Goal: Information Seeking & Learning: Learn about a topic

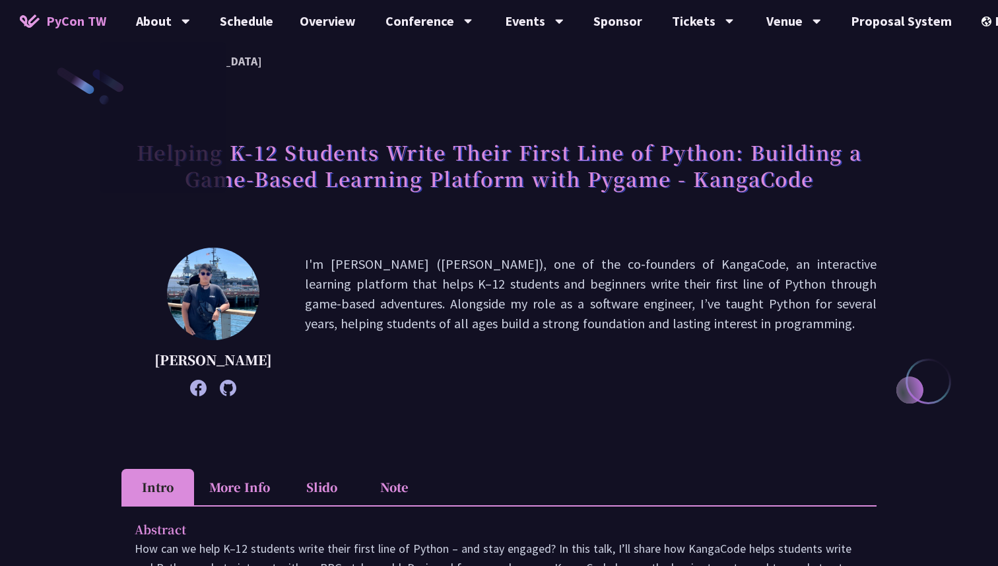
click at [73, 10] on link "PyCon TW" at bounding box center [63, 21] width 113 height 33
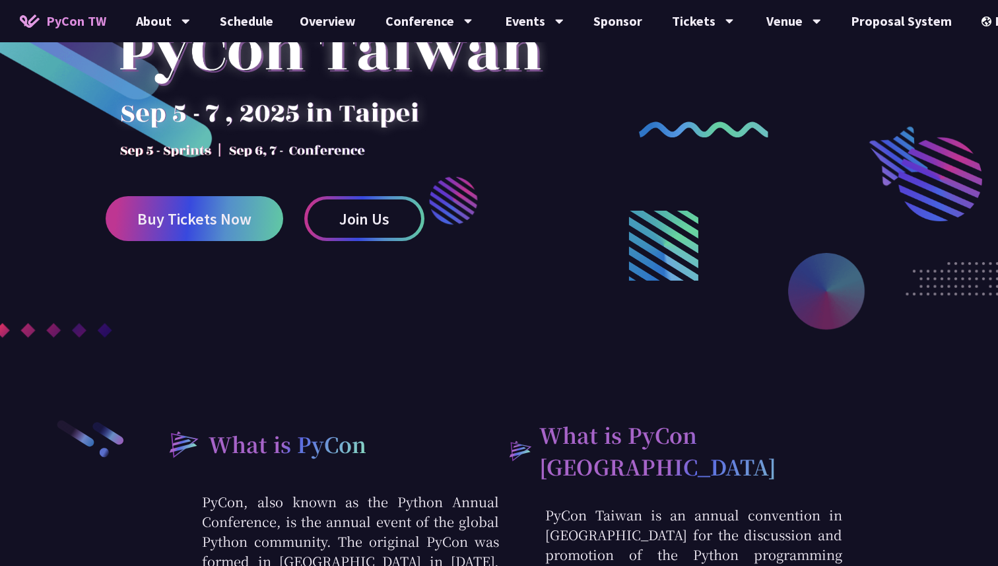
scroll to position [46, 0]
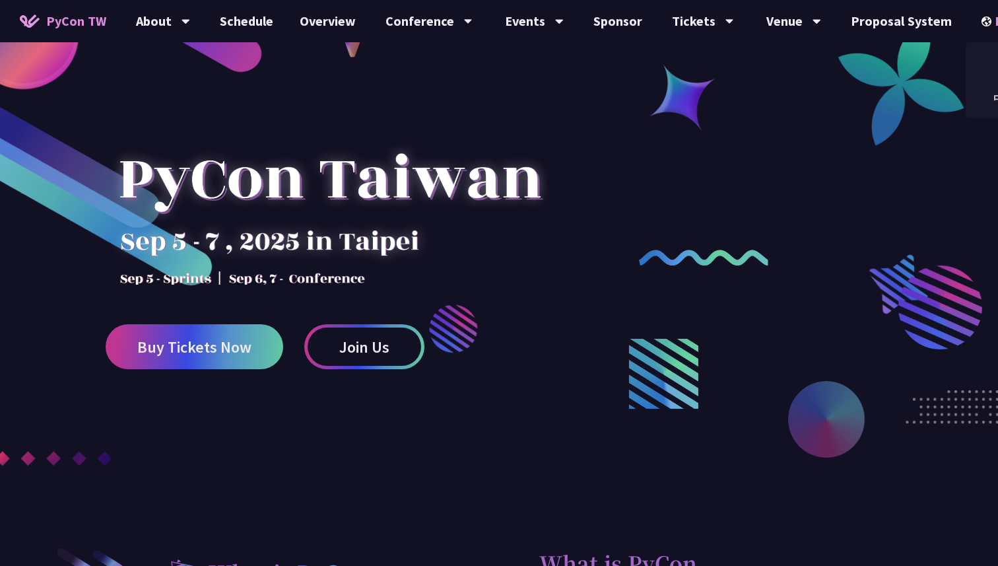
click at [982, 17] on img at bounding box center [988, 22] width 13 height 10
click at [983, 99] on div "中文" at bounding box center [1005, 98] width 79 height 31
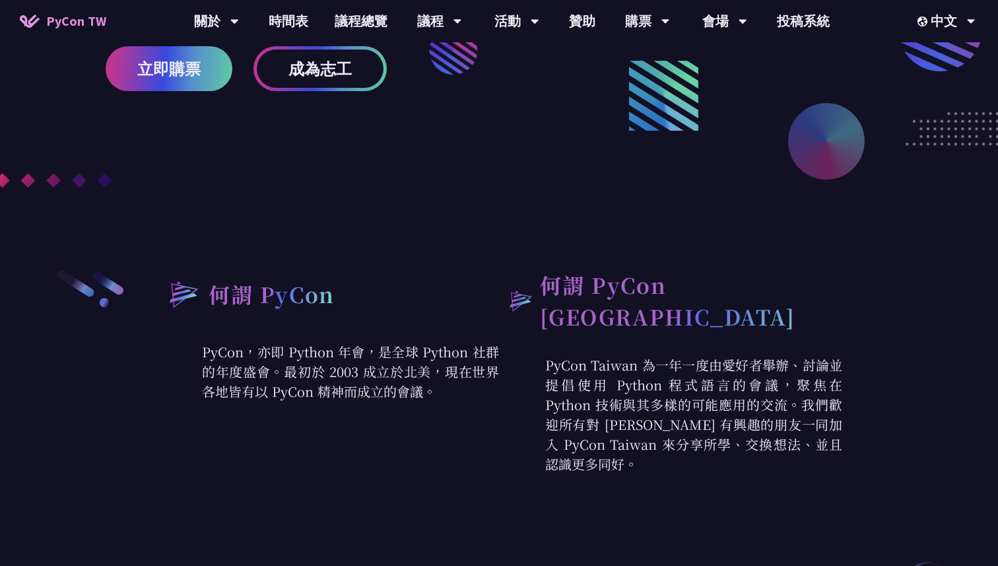
scroll to position [362, 0]
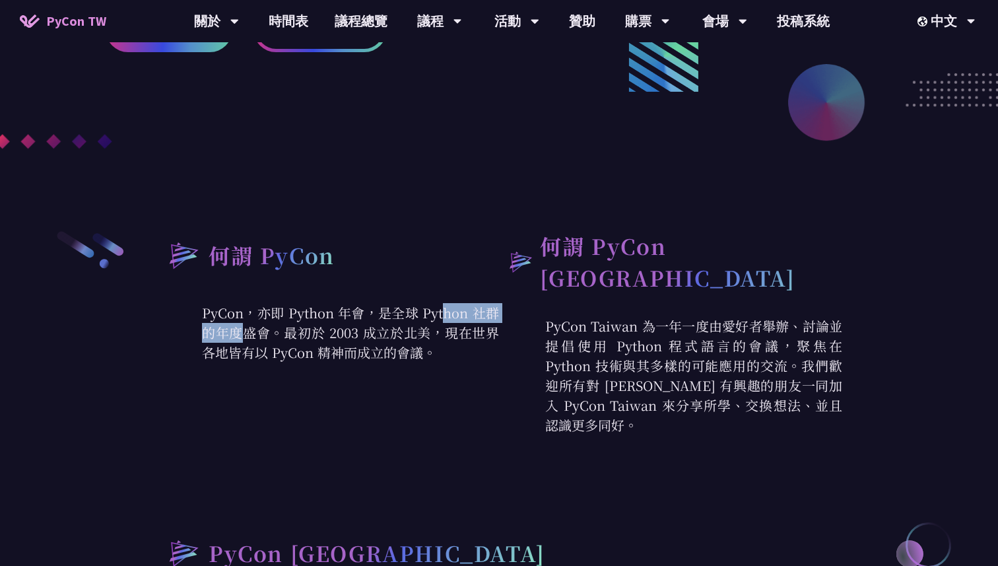
drag, startPoint x: 288, startPoint y: 315, endPoint x: 361, endPoint y: 319, distance: 73.4
click at [362, 319] on p "PyCon，亦即 Python 年會，是全球 Python 社群的年度盛會。最初於 2003 成立於北美，現在世界各地皆有以 PyCon 精神而成立的會議。" at bounding box center [327, 332] width 343 height 59
copy p "Python 年會"
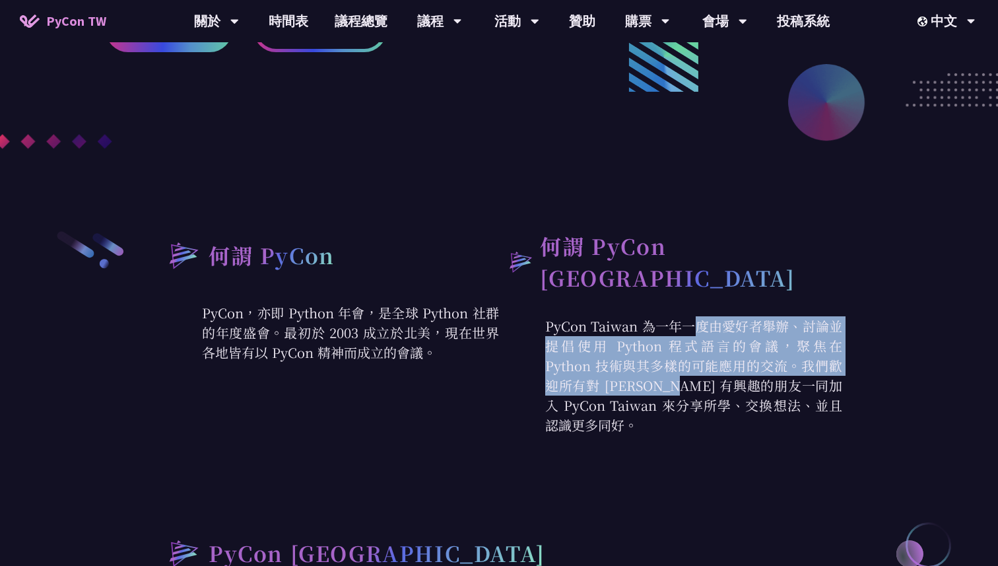
drag, startPoint x: 542, startPoint y: 314, endPoint x: 800, endPoint y: 347, distance: 260.2
click at [800, 347] on p "PyCon Taiwan 為一年一度由愛好者舉辦、討論並提倡使用 Python 程式語言的會議，聚焦在 Python 技術與其多樣的可能應用的交流。我們歡迎所…" at bounding box center [670, 375] width 343 height 119
copy p "PyCon Taiwan 為一年一度由愛好者舉辦、討論並提倡使用 Python 程式語言的會議，聚焦在 Python 技術與其多樣的可能應用的交流。"
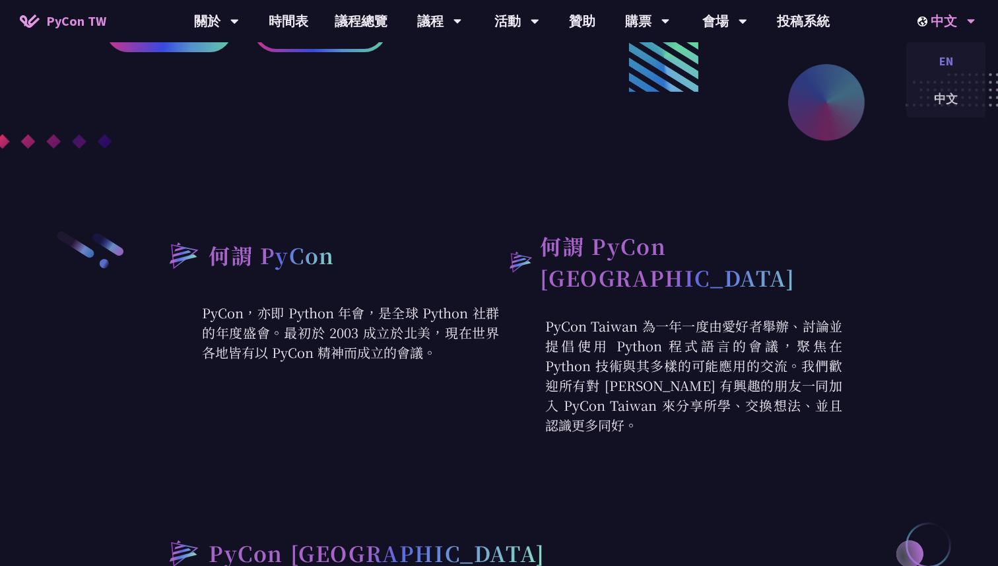
click at [948, 63] on div "EN" at bounding box center [945, 61] width 79 height 31
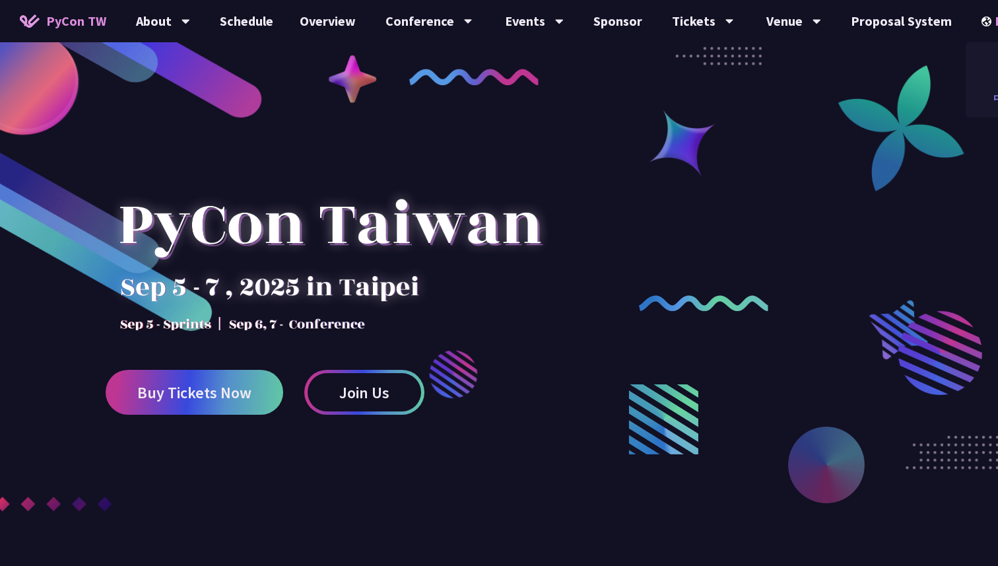
click at [977, 98] on div "中文" at bounding box center [1005, 98] width 79 height 31
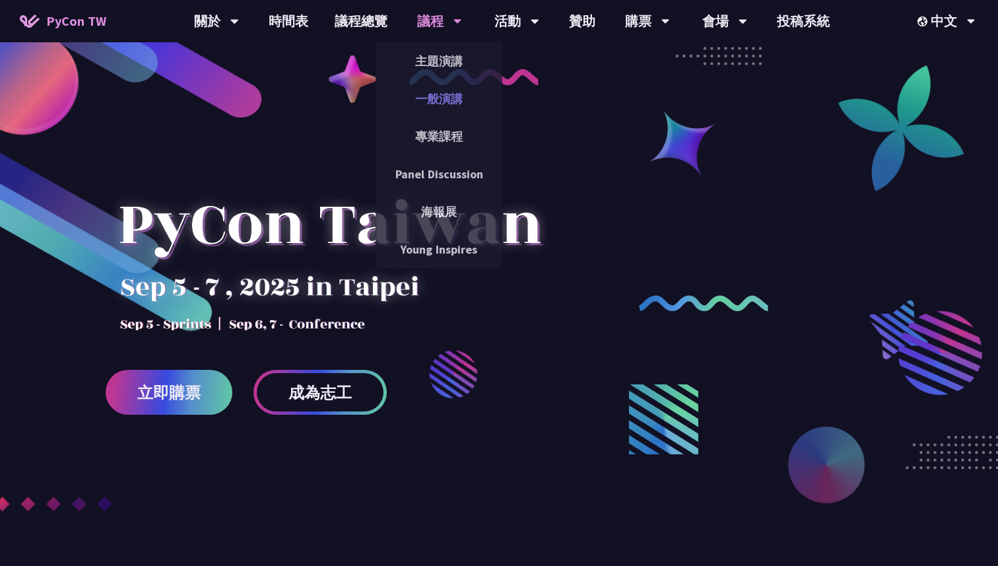
click at [458, 106] on link "一般演講" at bounding box center [439, 98] width 127 height 31
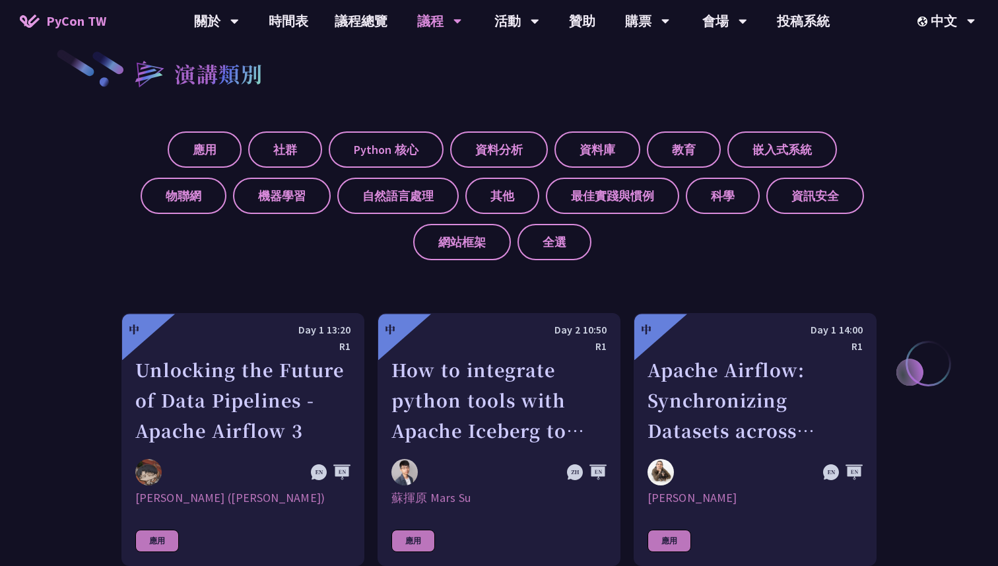
scroll to position [501, 0]
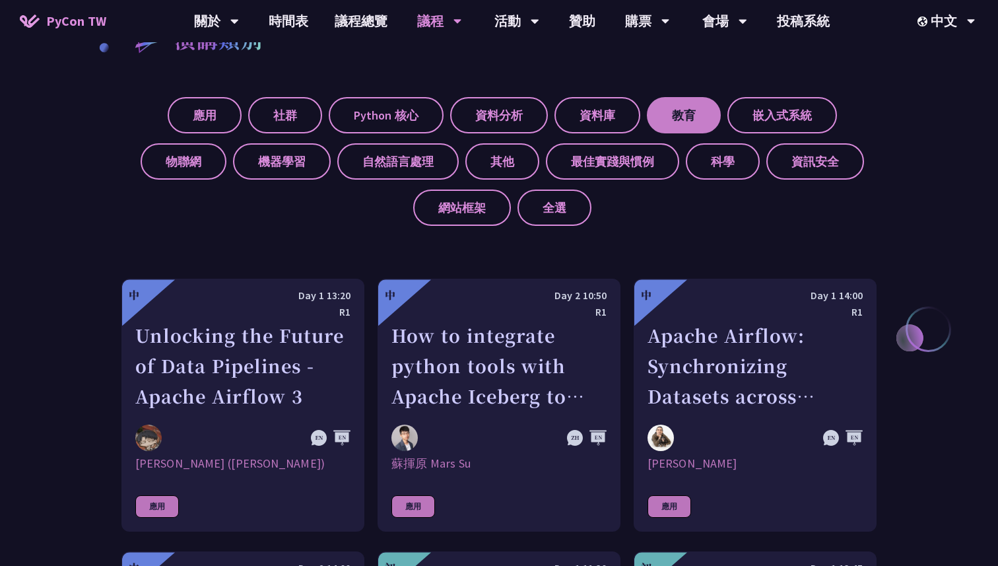
click at [656, 121] on label "教育" at bounding box center [684, 115] width 74 height 36
click at [0, 0] on input "教育" at bounding box center [0, 0] width 0 height 0
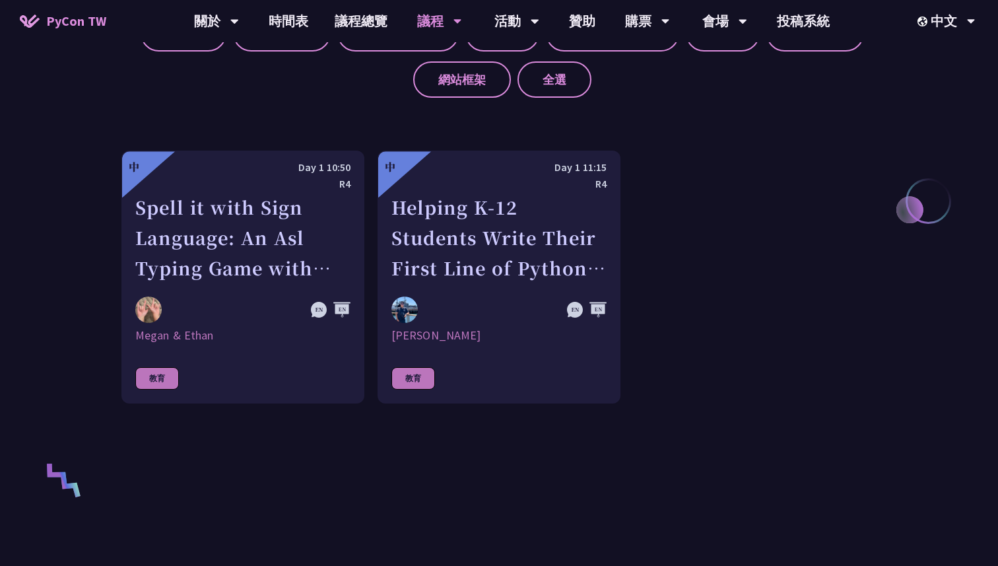
scroll to position [686, 0]
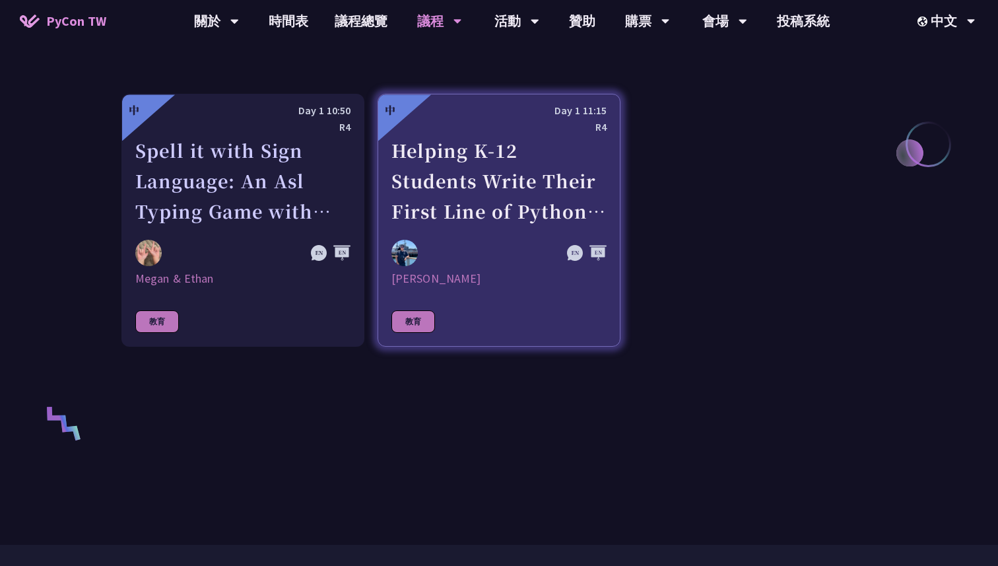
click at [446, 202] on div "Helping K-12 Students Write Their First Line of Python: Building a Game-Based L…" at bounding box center [498, 180] width 215 height 91
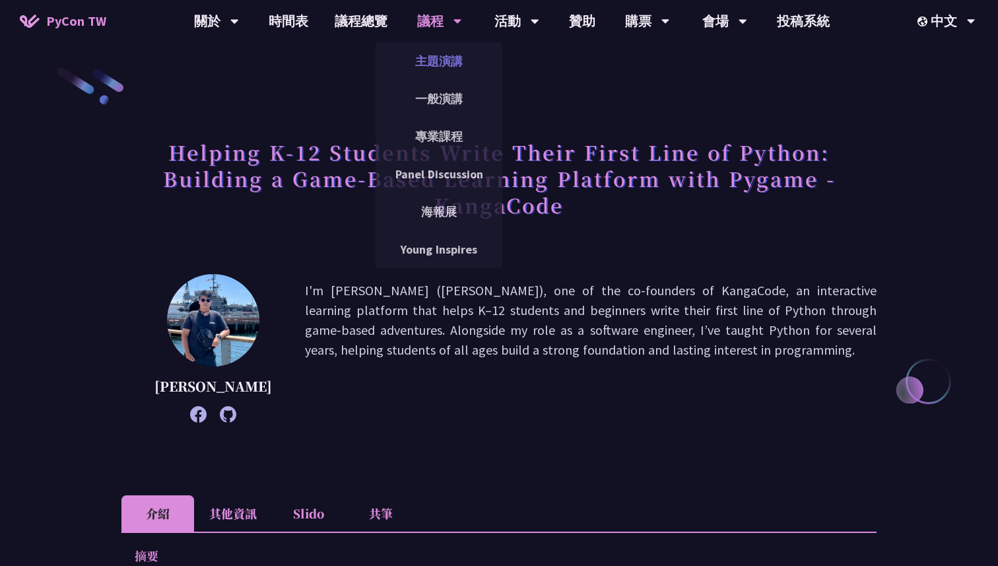
click at [434, 73] on link "主題演講" at bounding box center [439, 61] width 127 height 31
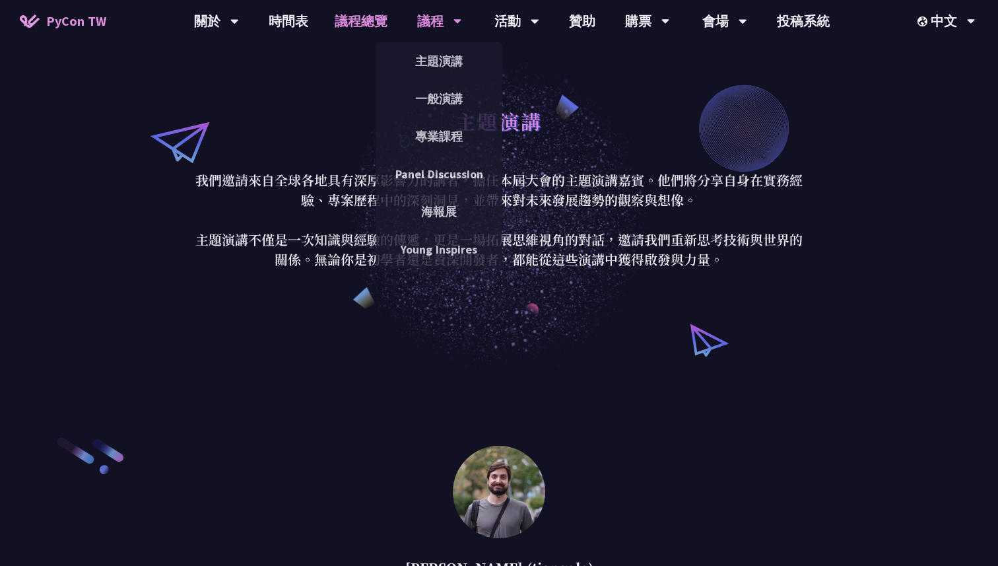
click at [358, 25] on link "議程總覽" at bounding box center [360, 21] width 79 height 42
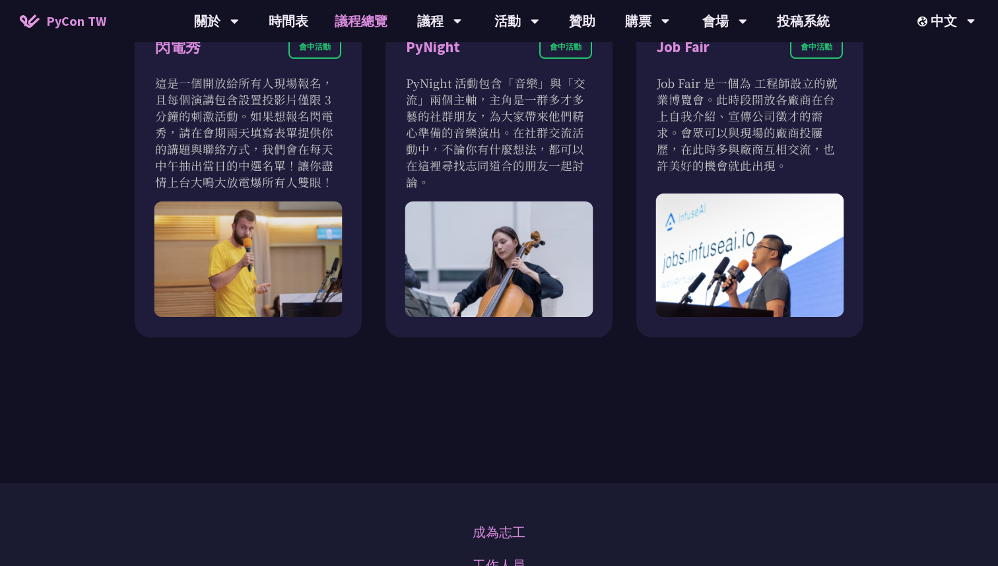
scroll to position [1395, 0]
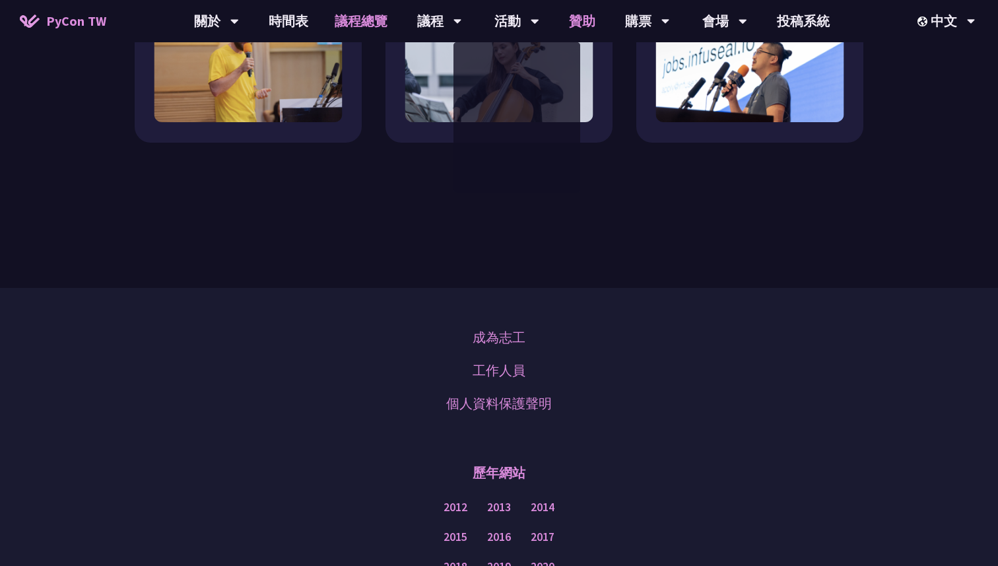
click at [556, 20] on link "贊助" at bounding box center [582, 21] width 53 height 42
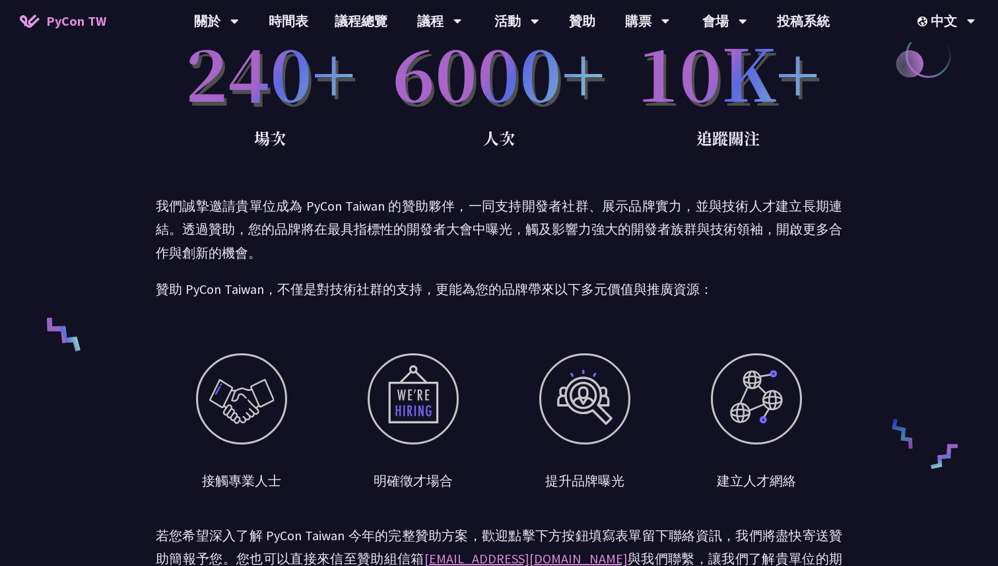
scroll to position [430, 0]
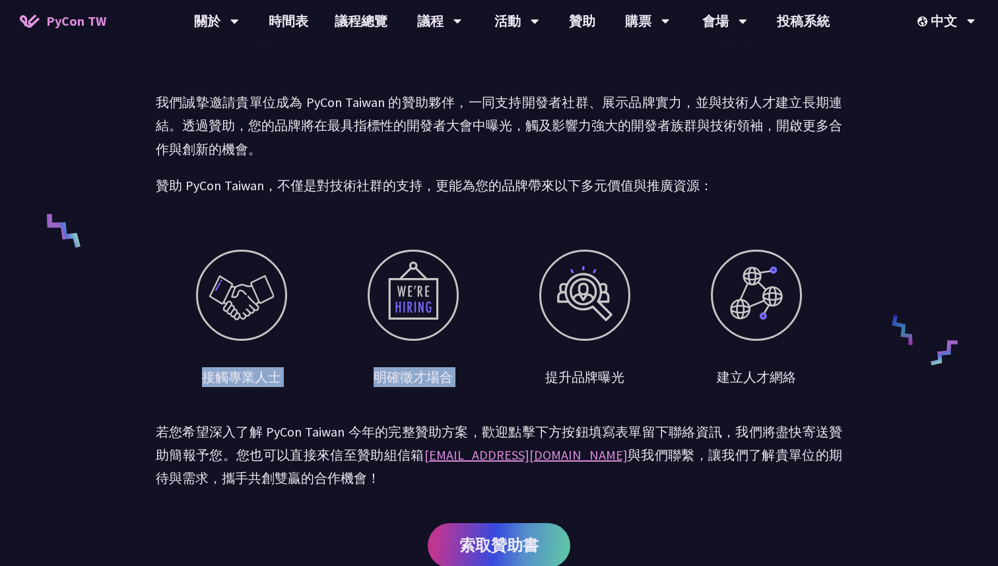
drag, startPoint x: 220, startPoint y: 269, endPoint x: 602, endPoint y: 366, distance: 394.3
click at [602, 366] on div "接觸專業人士 明確徵才場合 提升品牌曝光 建立人才網絡" at bounding box center [499, 298] width 686 height 177
click at [602, 366] on div "提升品牌曝光" at bounding box center [585, 318] width 172 height 137
drag, startPoint x: 183, startPoint y: 372, endPoint x: 693, endPoint y: 453, distance: 516.6
click at [693, 452] on div "贊助召集令 PyCon [GEOGRAPHIC_DATA] 至今已成功舉辦超過 10 屆年度盛會，每年吸引近千位開發者、工程師與技術領袖共襄盛舉。我們平均每年…" at bounding box center [499, 101] width 686 height 1063
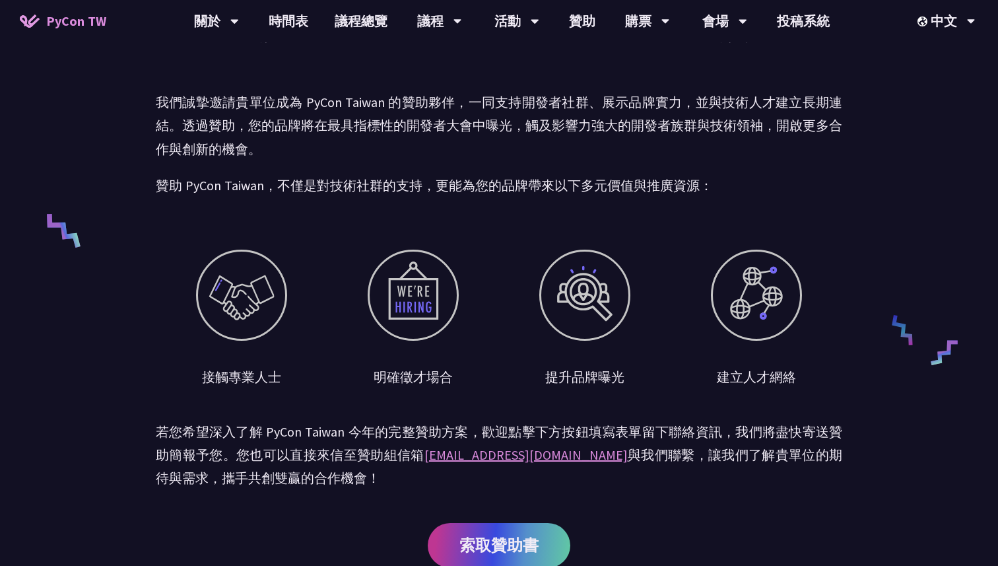
click at [693, 453] on p "若您希望深入了解 PyCon Taiwan 今年的完整贊助方案，歡迎點擊下方按鈕填寫表單留下聯絡資訊，我們將盡快寄送贊助簡報予您。您也可以直接來信至贊助組信箱…" at bounding box center [499, 455] width 686 height 70
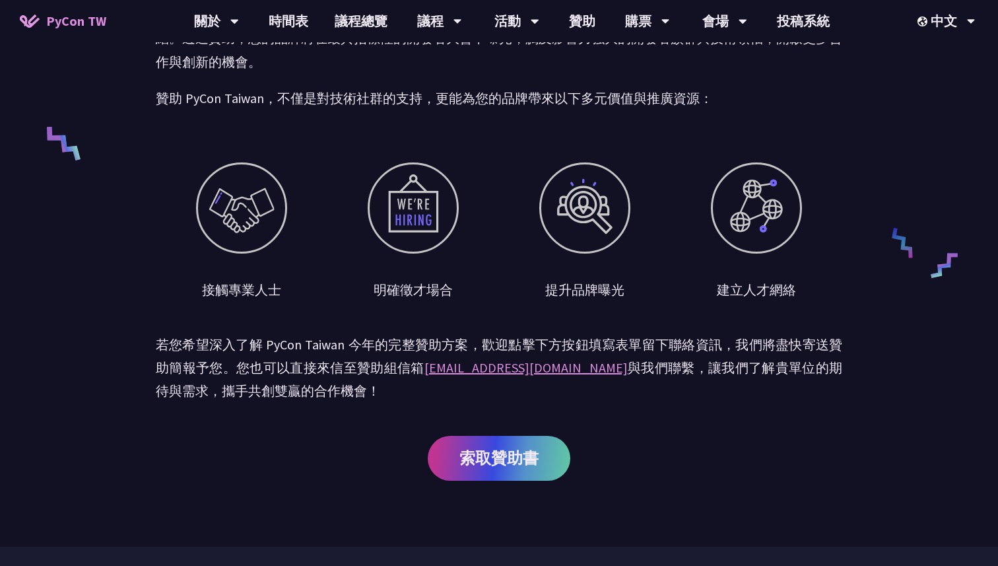
scroll to position [549, 0]
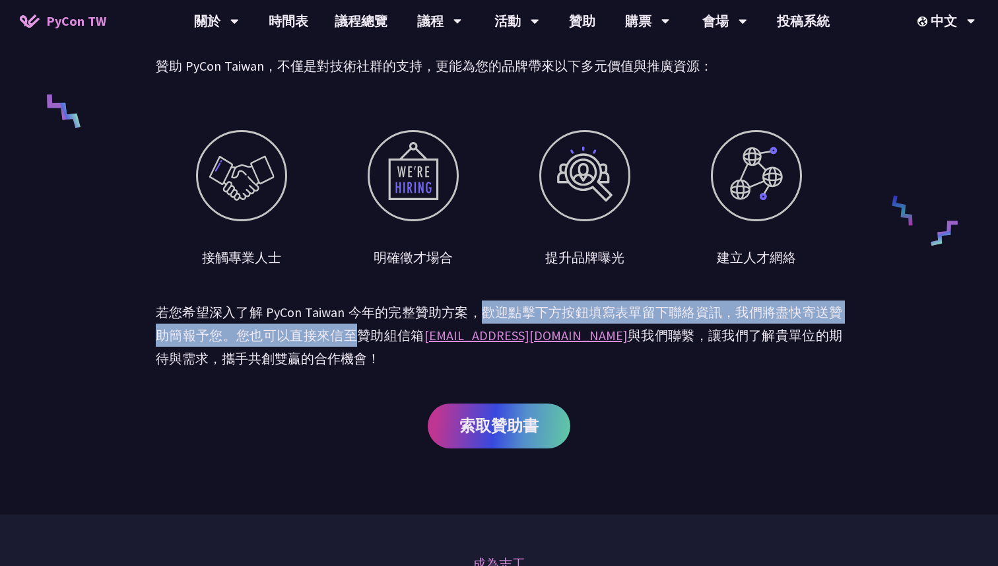
drag, startPoint x: 478, startPoint y: 310, endPoint x: 358, endPoint y: 343, distance: 124.0
click at [358, 343] on p "若您希望深入了解 PyCon Taiwan 今年的完整贊助方案，歡迎點擊下方按鈕填寫表單留下聯絡資訊，我們將盡快寄送贊助簡報予您。您也可以直接來信至贊助組信箱…" at bounding box center [499, 335] width 686 height 70
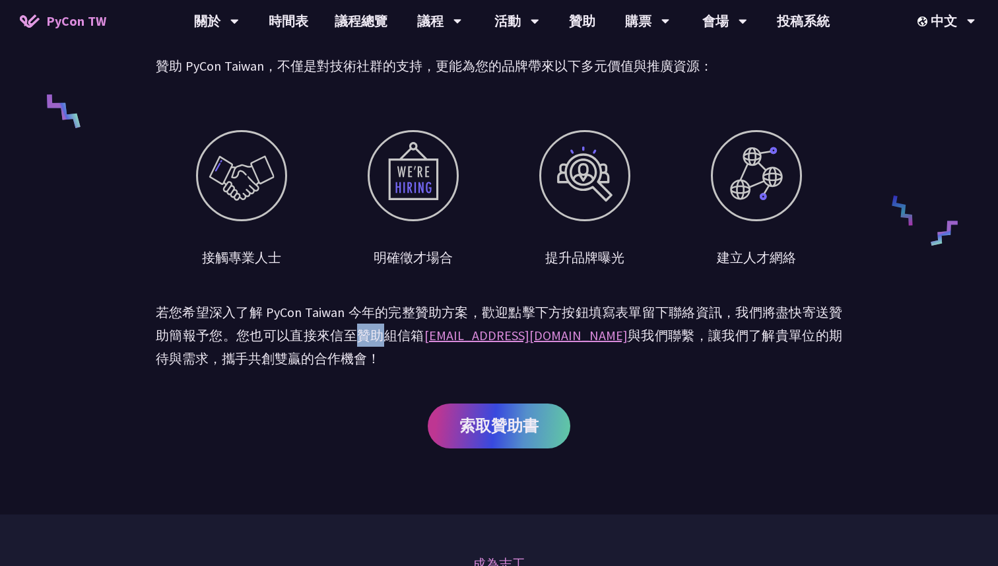
click at [358, 343] on p "若您希望深入了解 PyCon Taiwan 今年的完整贊助方案，歡迎點擊下方按鈕填寫表單留下聯絡資訊，我們將盡快寄送贊助簡報予您。您也可以直接來信至贊助組信箱…" at bounding box center [499, 335] width 686 height 70
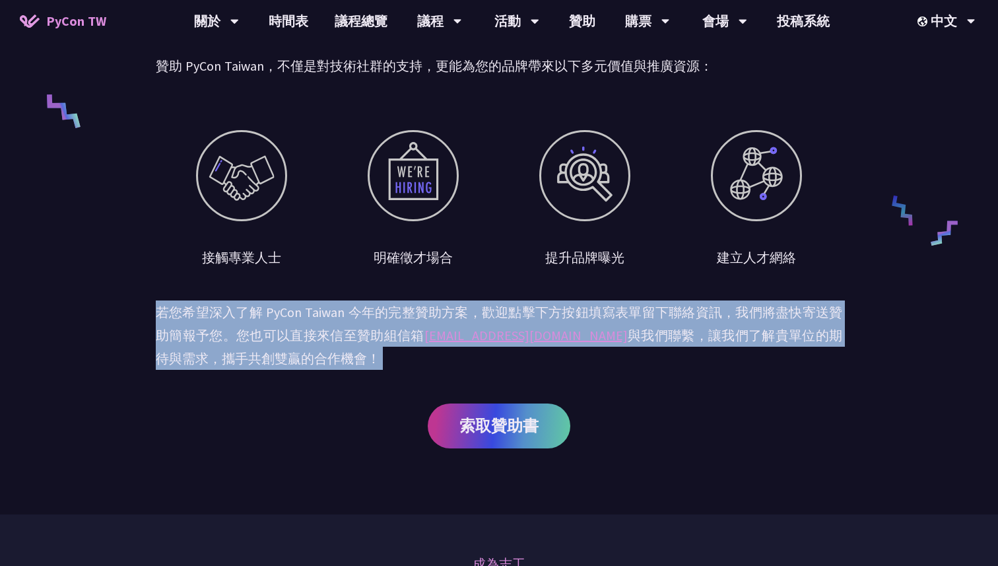
click at [358, 343] on p "若您希望深入了解 PyCon Taiwan 今年的完整贊助方案，歡迎點擊下方按鈕填寫表單留下聯絡資訊，我們將盡快寄送贊助簡報予您。您也可以直接來信至贊助組信箱…" at bounding box center [499, 335] width 686 height 70
drag, startPoint x: 378, startPoint y: 369, endPoint x: 341, endPoint y: 312, distance: 68.1
click at [341, 312] on p "若您希望深入了解 PyCon Taiwan 今年的完整贊助方案，歡迎點擊下方按鈕填寫表單留下聯絡資訊，我們將盡快寄送贊助簡報予您。您也可以直接來信至贊助組信箱…" at bounding box center [499, 335] width 686 height 70
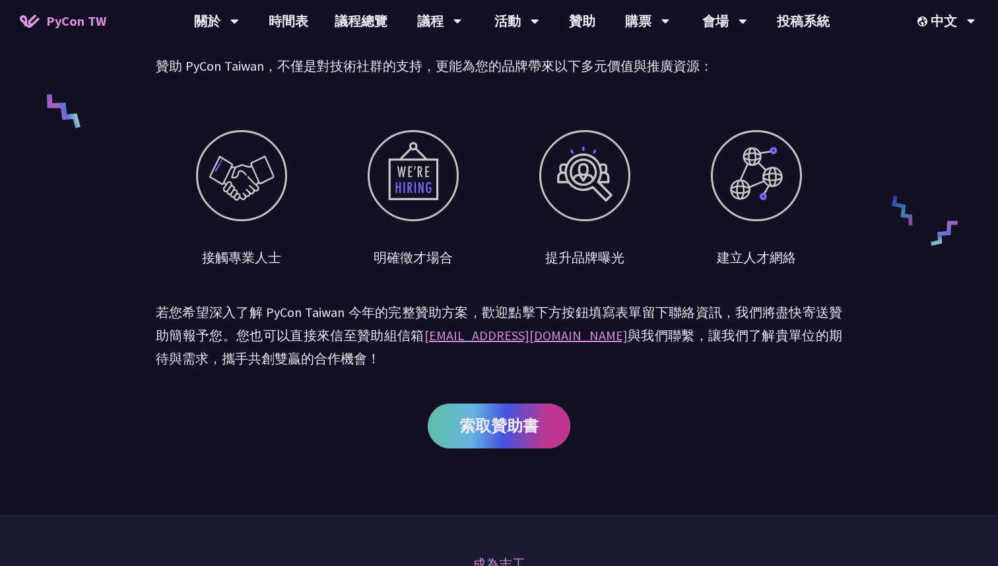
click at [509, 418] on span "索取贊助書" at bounding box center [498, 425] width 79 height 17
click at [71, 20] on span "PyCon TW" at bounding box center [76, 21] width 60 height 20
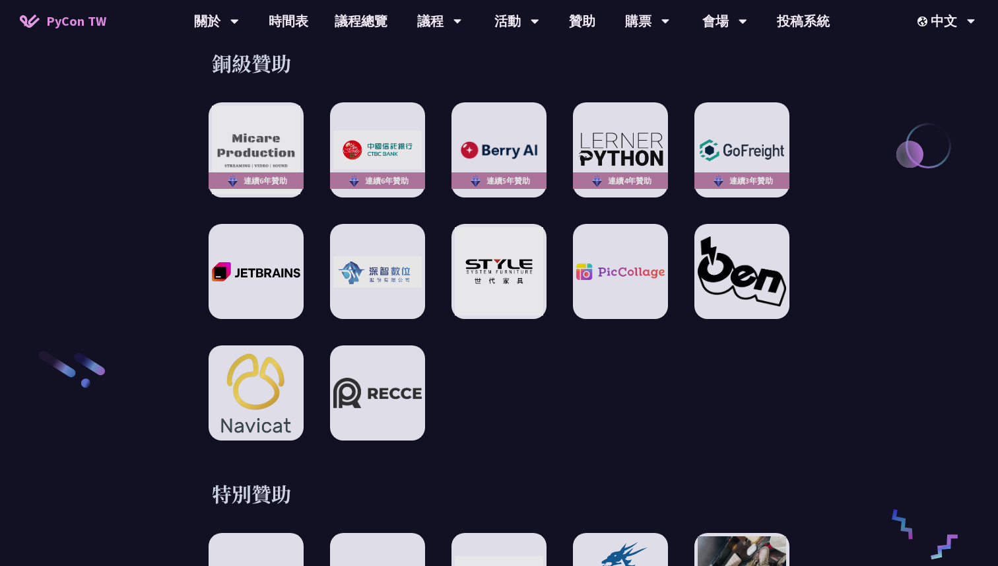
scroll to position [1976, 0]
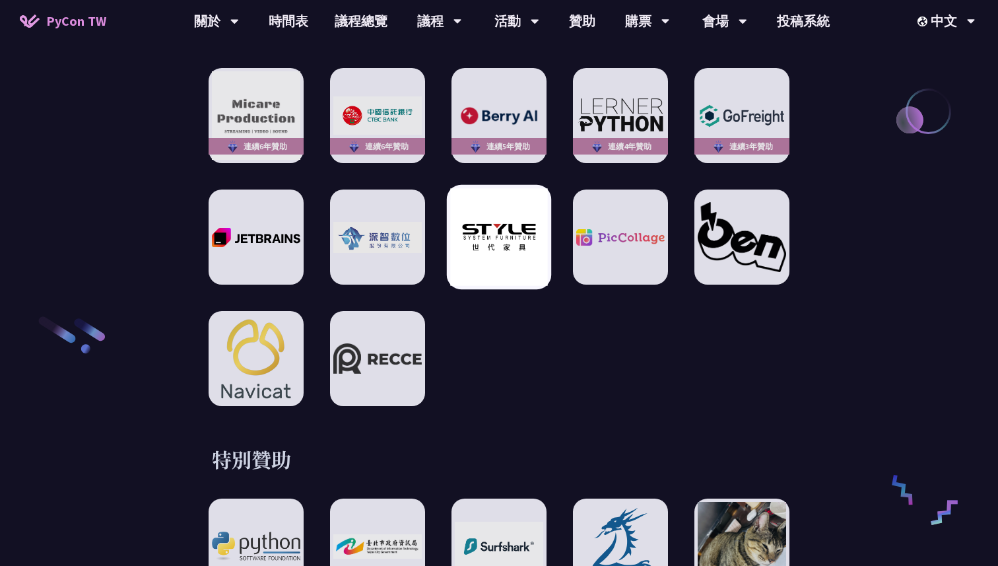
click at [507, 256] on img at bounding box center [498, 237] width 97 height 97
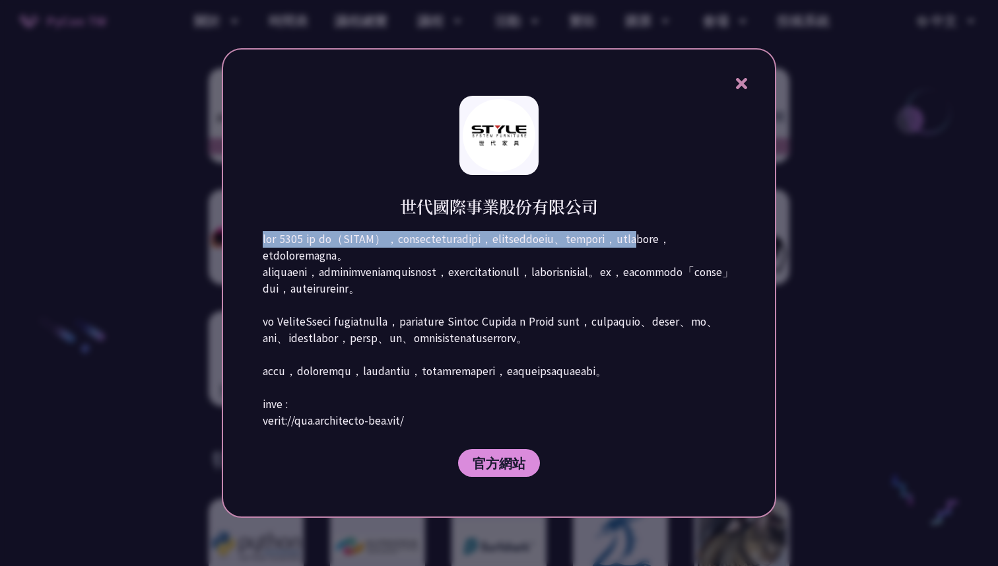
drag, startPoint x: 259, startPoint y: 216, endPoint x: 444, endPoint y: 235, distance: 186.5
click at [445, 236] on div "世代國際事業股份有限公司 官方網站" at bounding box center [499, 282] width 554 height 469
click at [444, 235] on p at bounding box center [499, 330] width 473 height 198
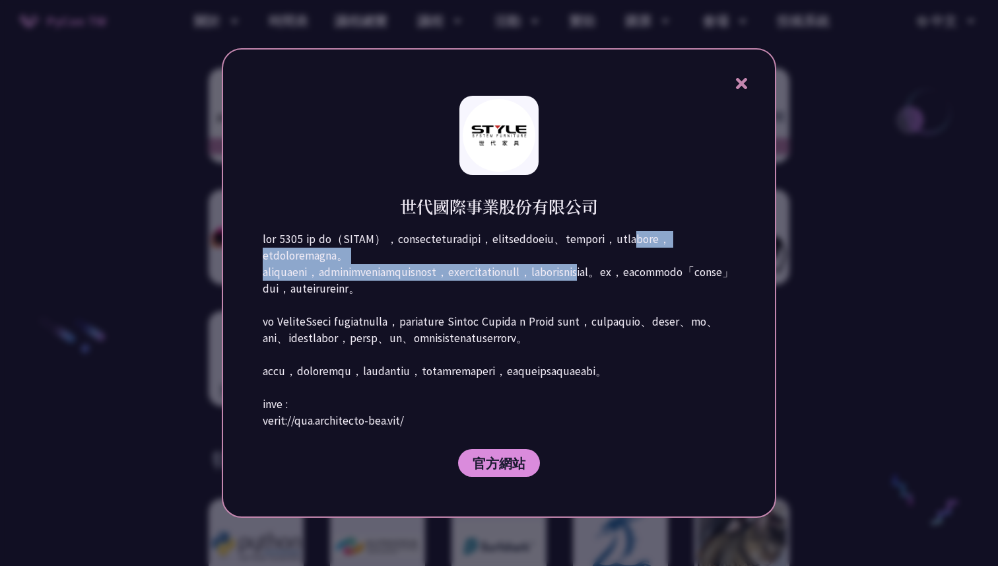
drag, startPoint x: 444, startPoint y: 235, endPoint x: 463, endPoint y: 256, distance: 28.5
click at [463, 256] on p at bounding box center [499, 330] width 473 height 198
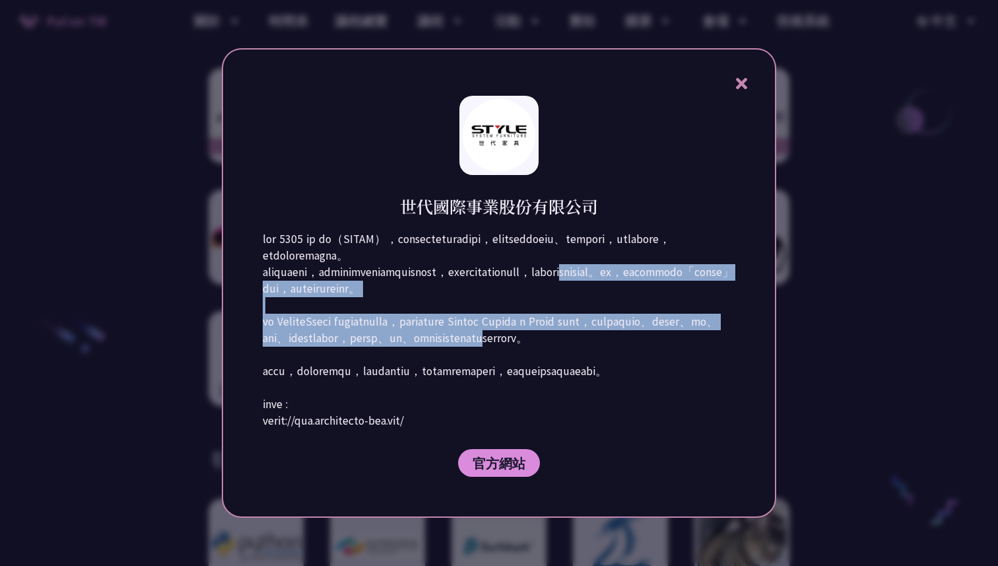
drag, startPoint x: 463, startPoint y: 256, endPoint x: 465, endPoint y: 347, distance: 91.1
click at [465, 347] on p at bounding box center [499, 330] width 473 height 198
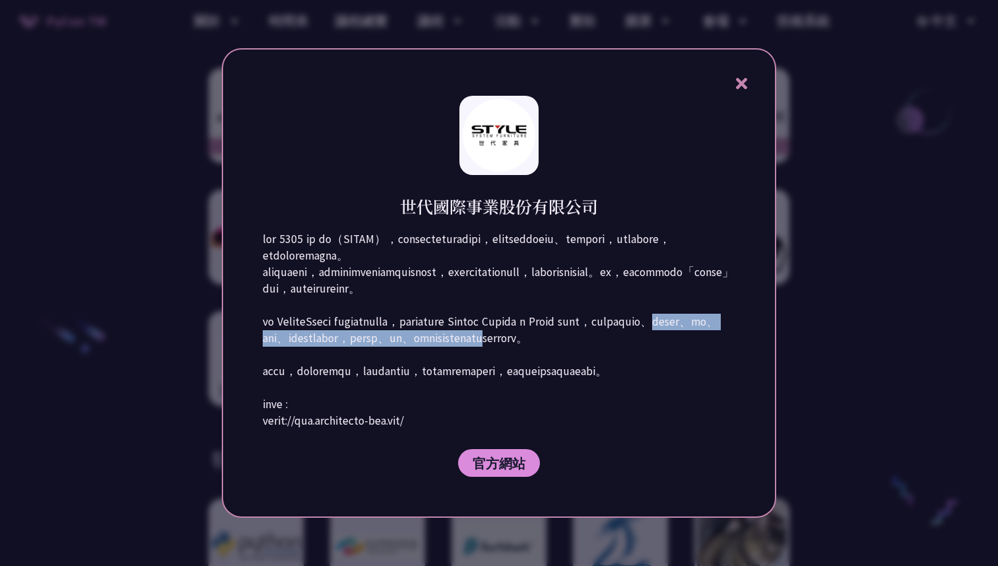
drag, startPoint x: 465, startPoint y: 347, endPoint x: 444, endPoint y: 333, distance: 25.6
click at [438, 332] on p at bounding box center [499, 330] width 473 height 198
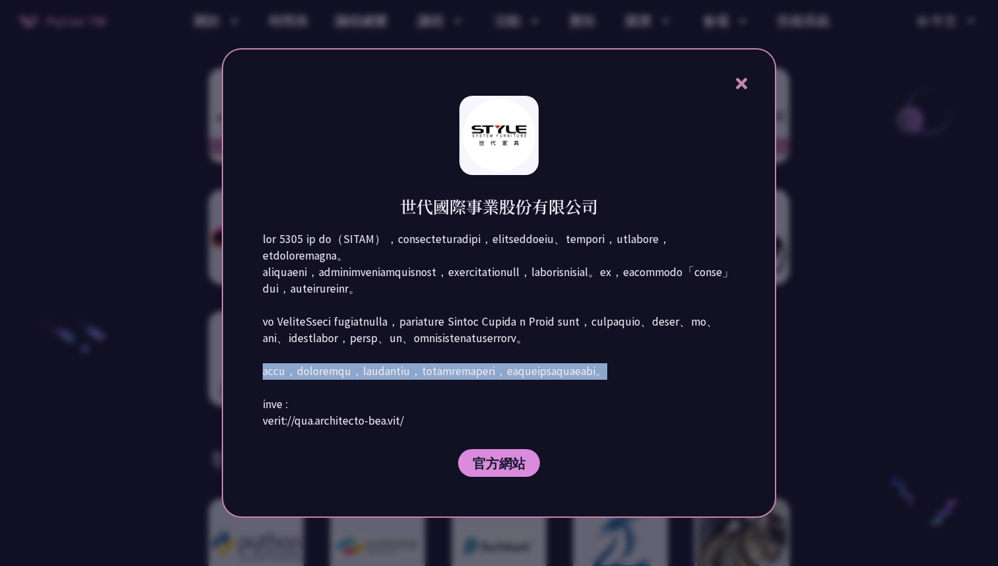
drag, startPoint x: 654, startPoint y: 388, endPoint x: 584, endPoint y: 351, distance: 79.7
click at [584, 351] on p at bounding box center [499, 330] width 473 height 198
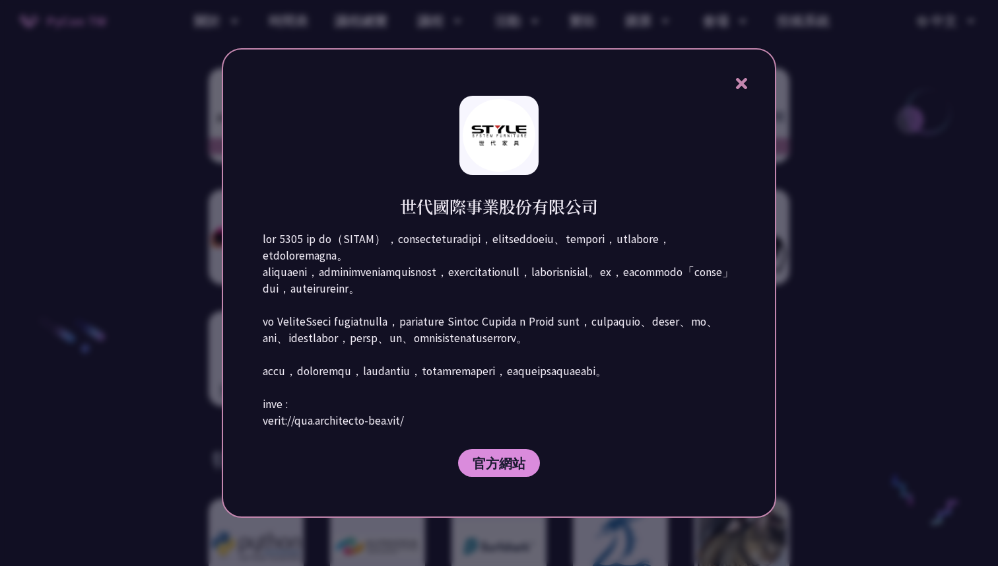
click at [583, 351] on p at bounding box center [499, 330] width 473 height 198
click at [743, 75] on icon at bounding box center [741, 83] width 17 height 17
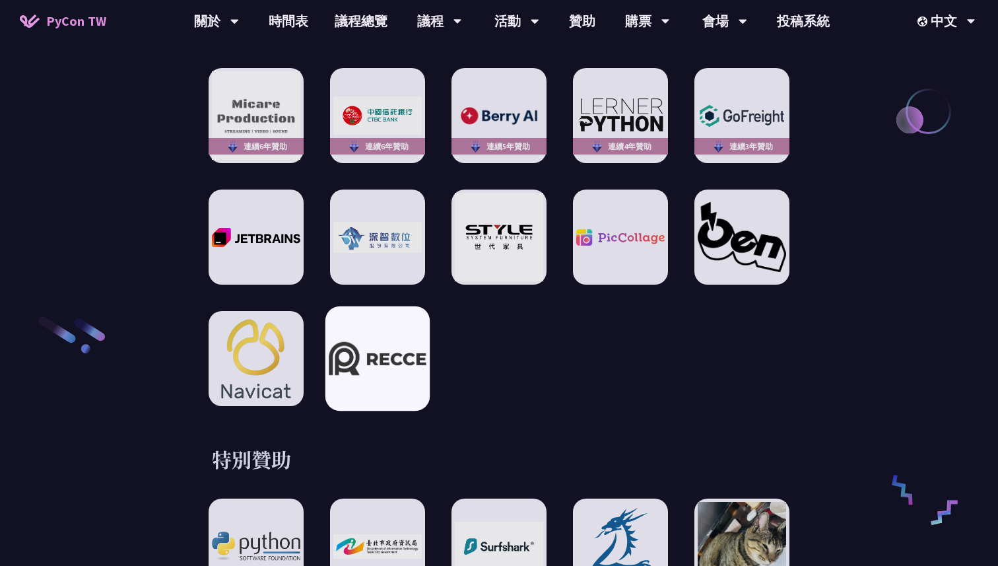
click at [391, 360] on img at bounding box center [377, 359] width 97 height 34
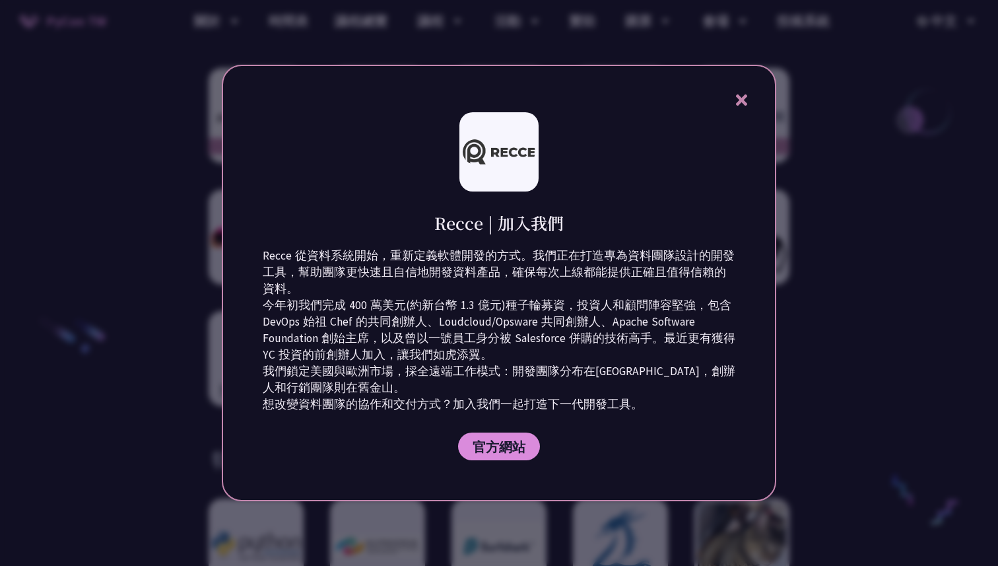
click at [737, 97] on icon at bounding box center [740, 99] width 11 height 11
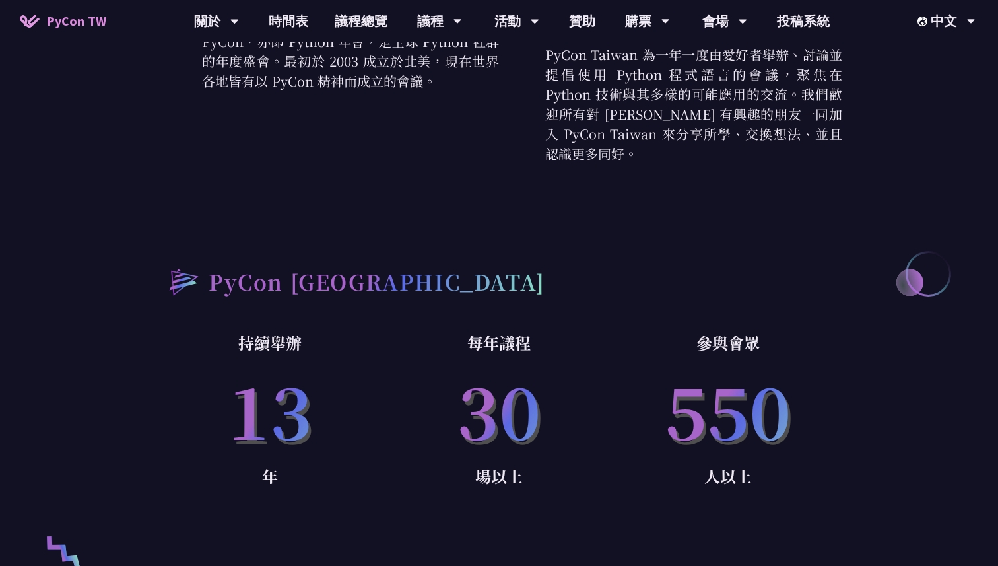
scroll to position [0, 0]
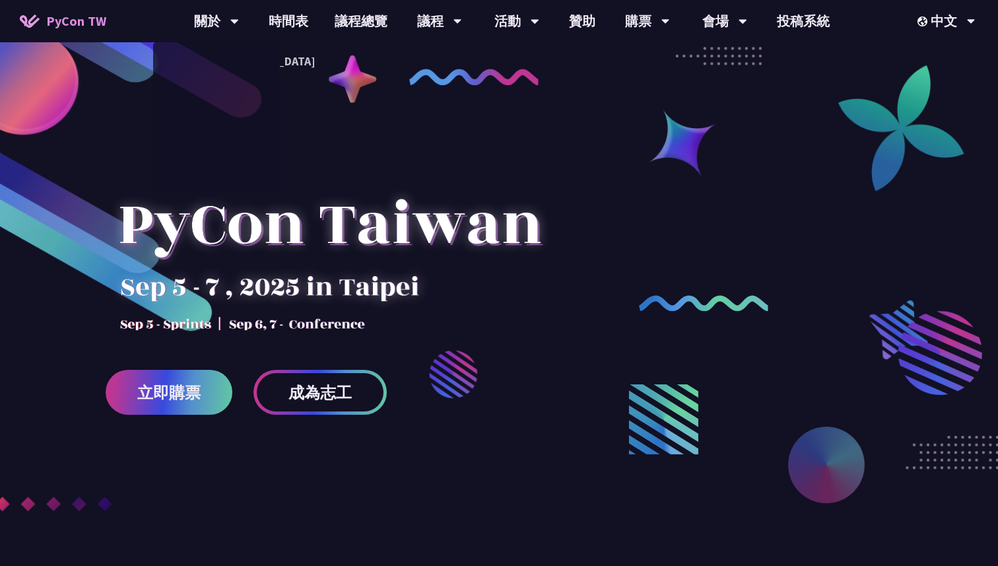
click at [94, 16] on span "PyCon TW" at bounding box center [76, 21] width 60 height 20
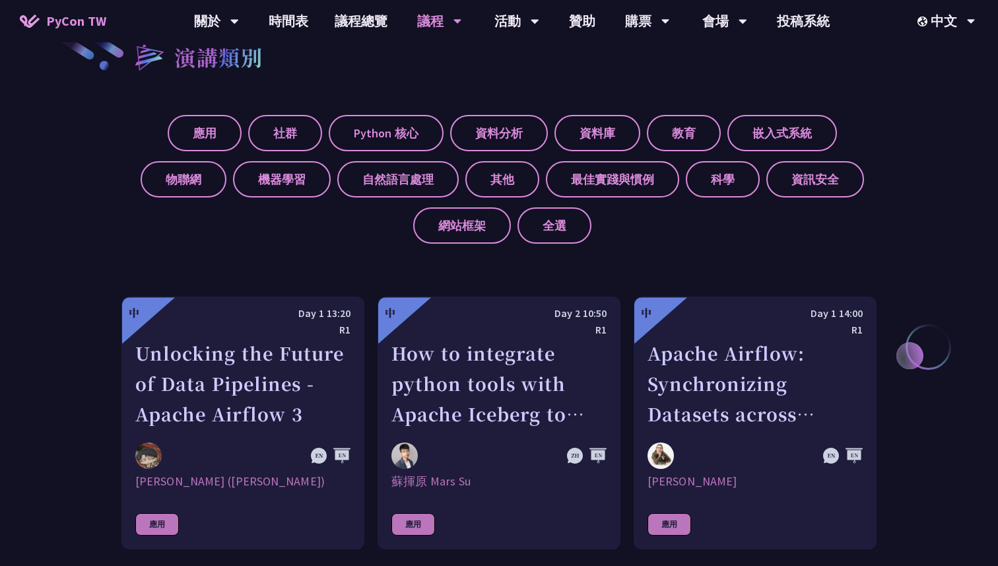
scroll to position [275, 0]
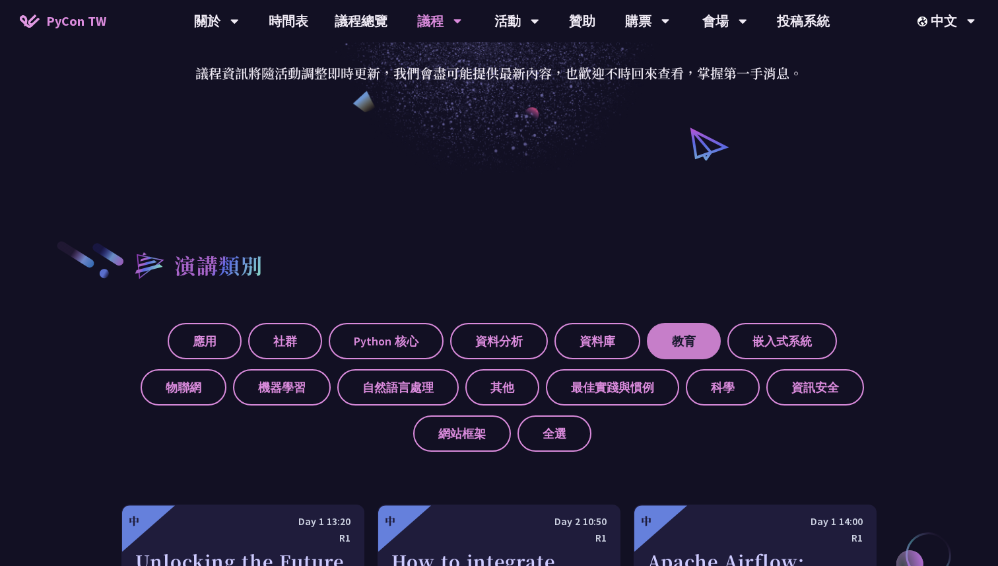
click at [690, 339] on label "教育" at bounding box center [684, 341] width 74 height 36
click at [0, 0] on input "教育" at bounding box center [0, 0] width 0 height 0
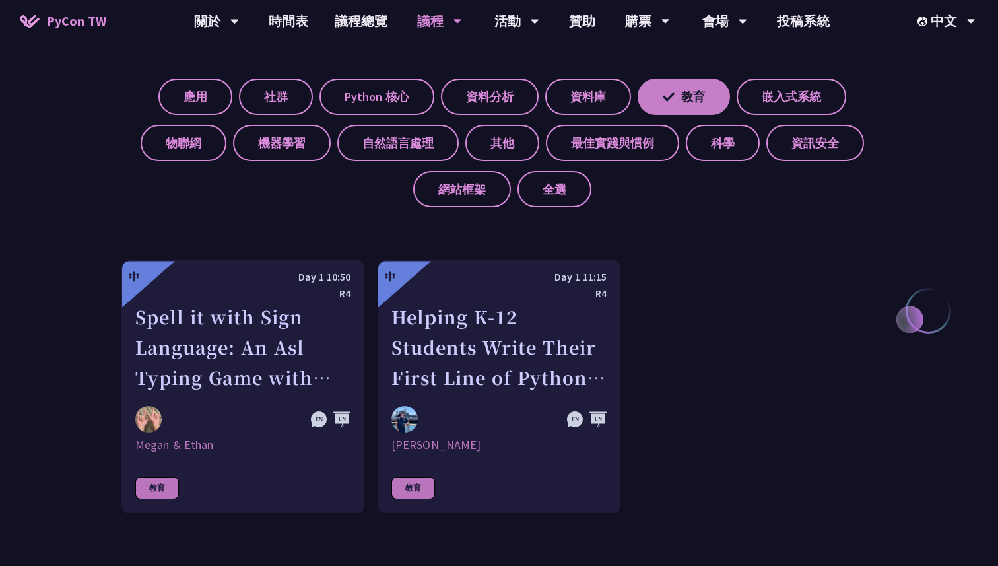
scroll to position [632, 0]
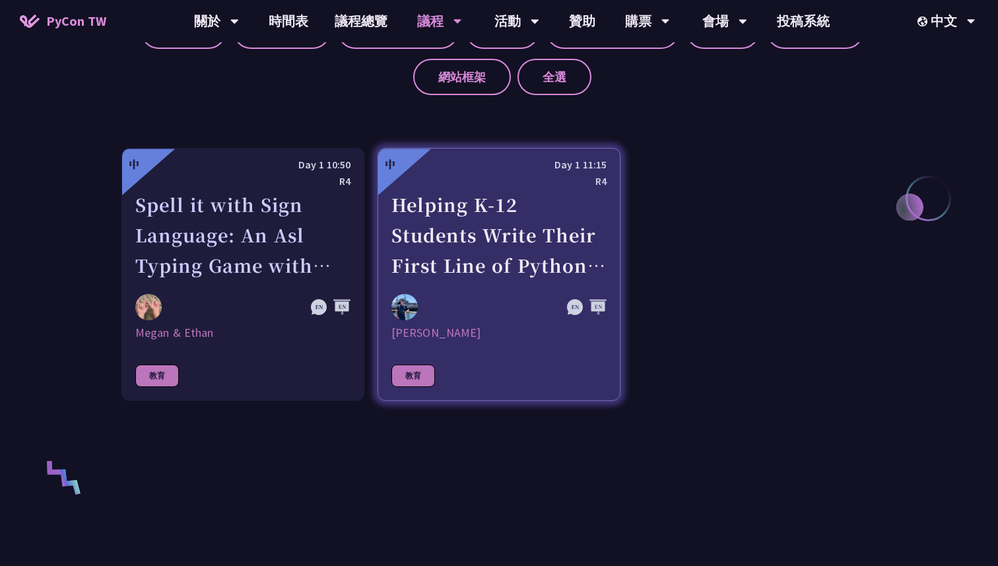
click at [431, 261] on div "Helping K-12 Students Write Their First Line of Python: Building a Game-Based L…" at bounding box center [498, 234] width 215 height 91
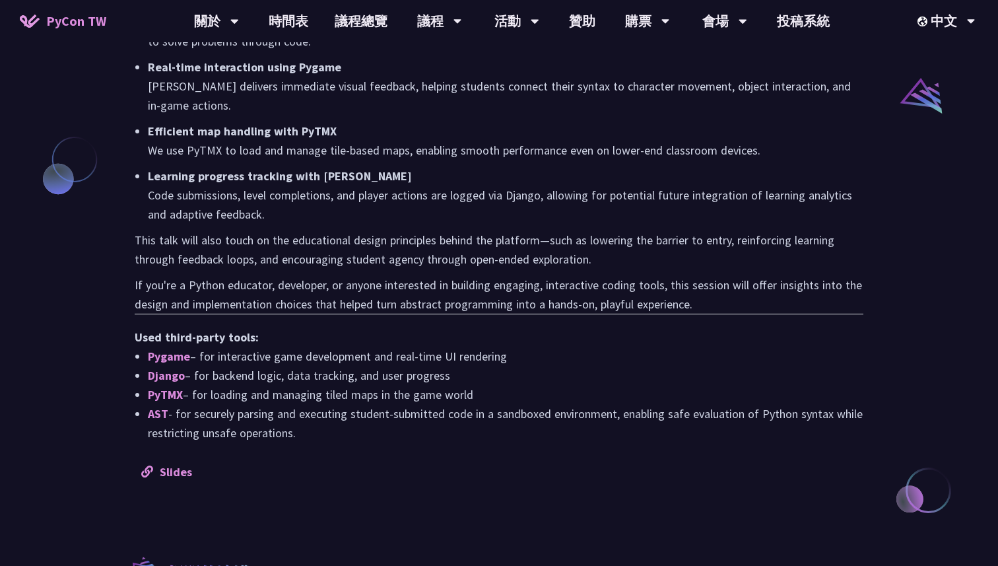
scroll to position [1118, 0]
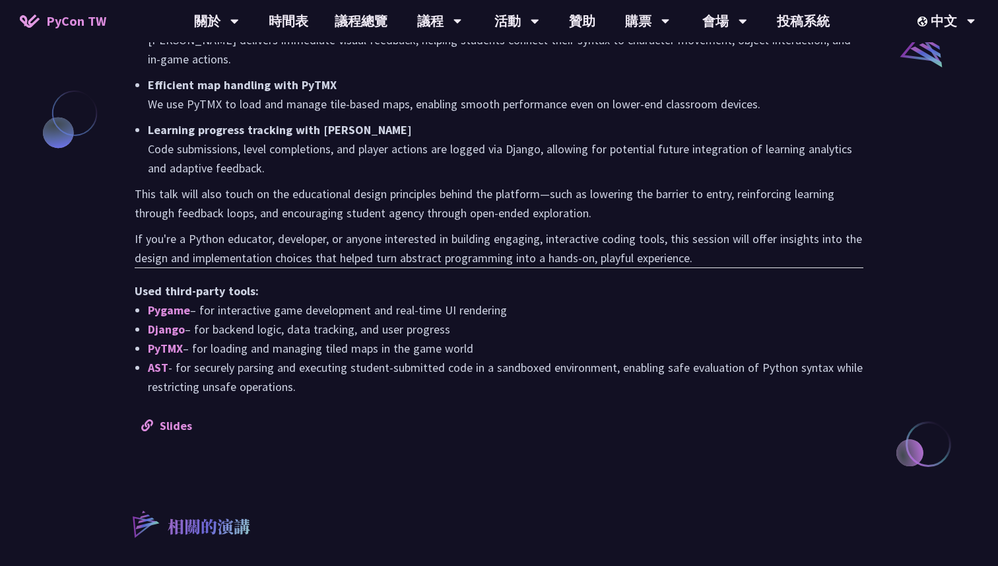
scroll to position [632, 0]
